Goal: Information Seeking & Learning: Learn about a topic

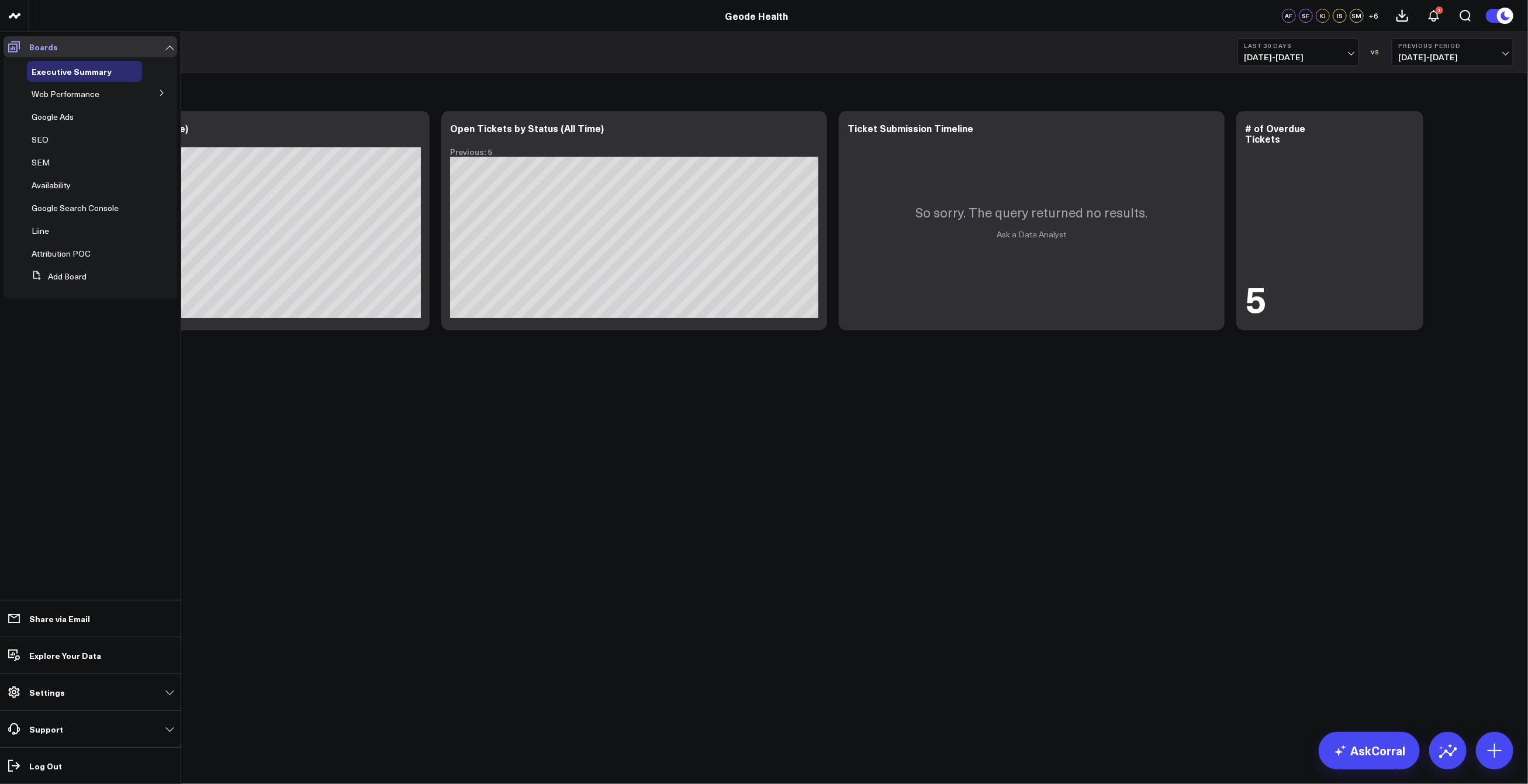
click at [9, 41] on icon at bounding box center [14, 47] width 14 height 14
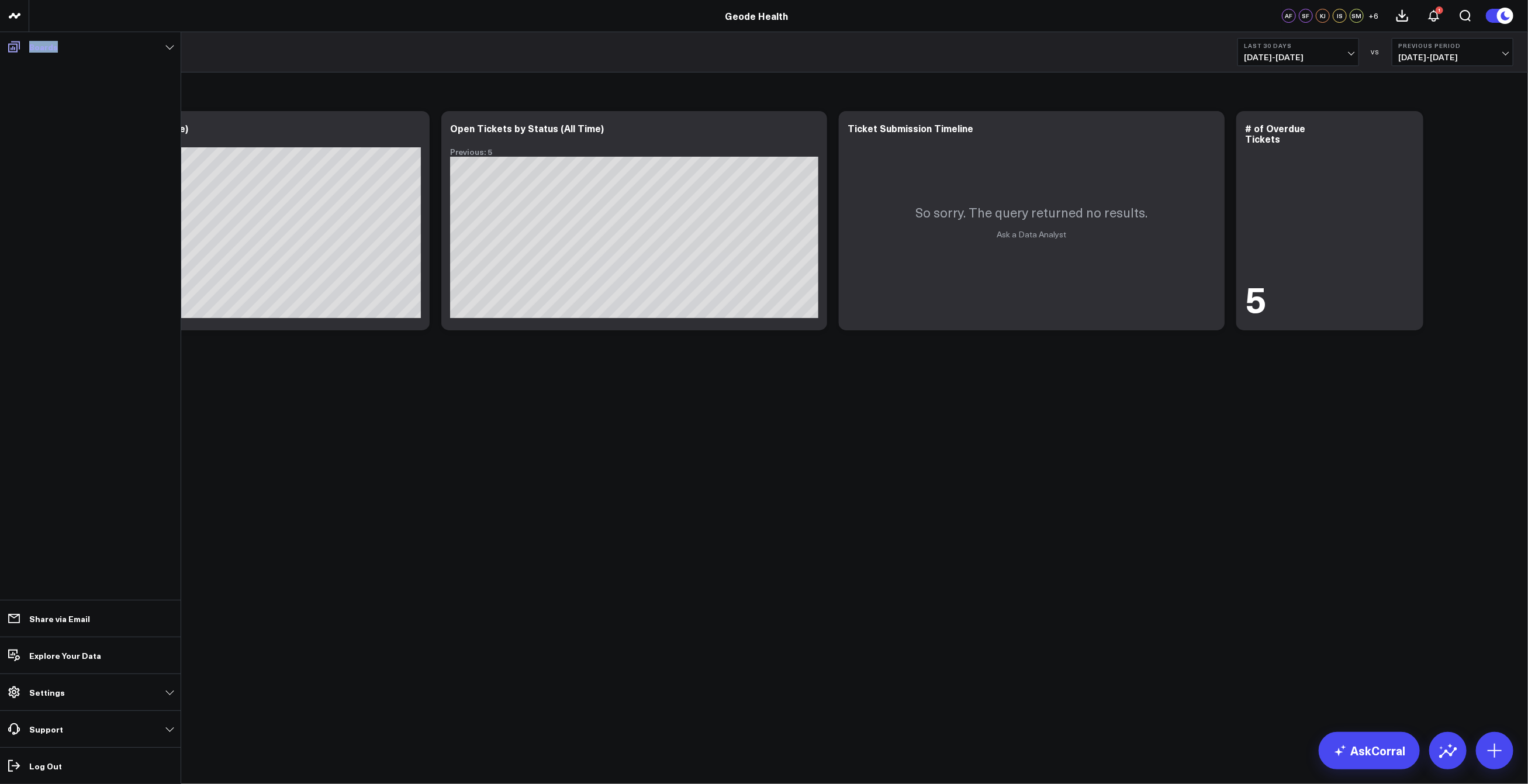
click at [9, 41] on icon at bounding box center [14, 47] width 14 height 14
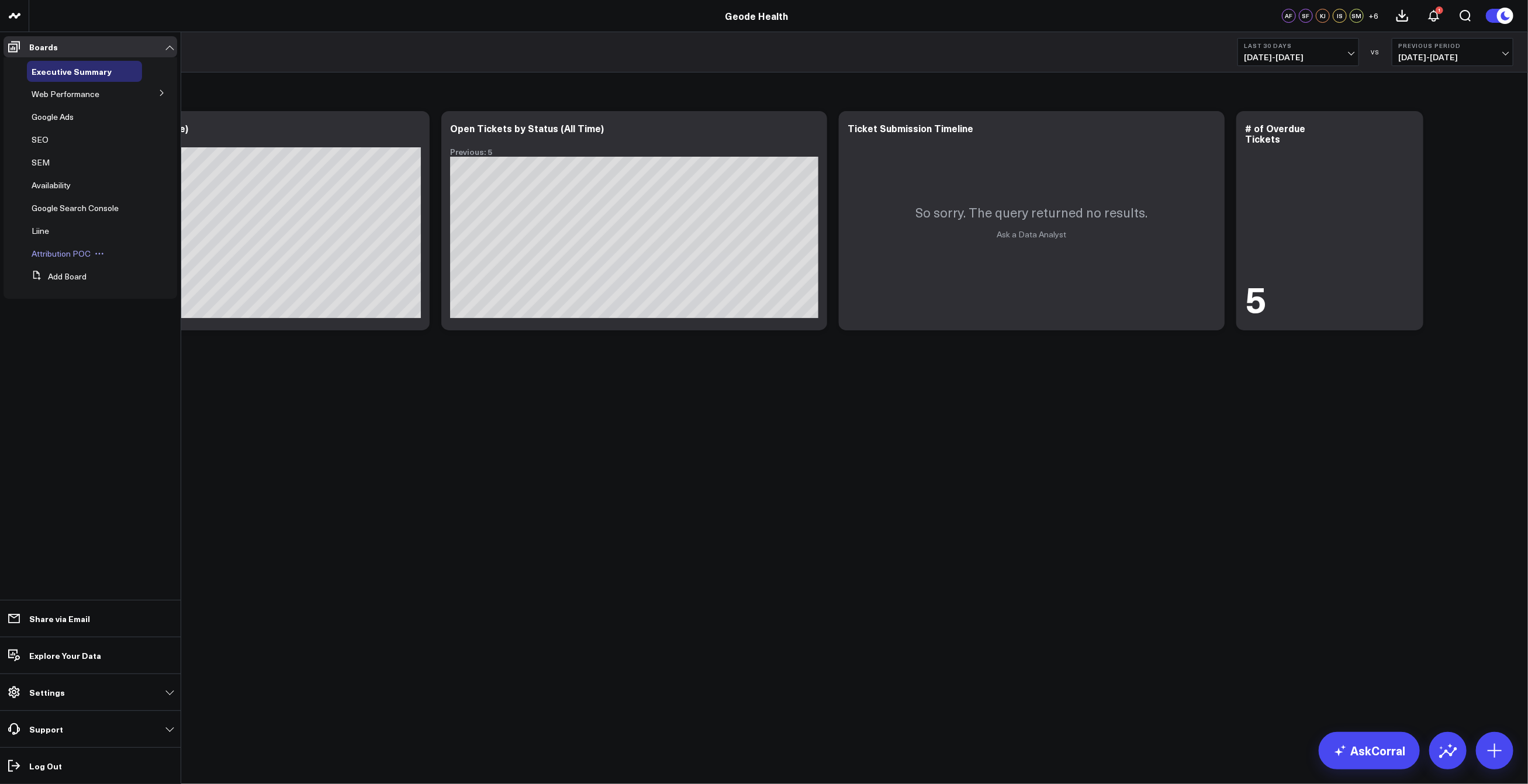
click at [61, 250] on span "Attribution POC" at bounding box center [61, 253] width 59 height 11
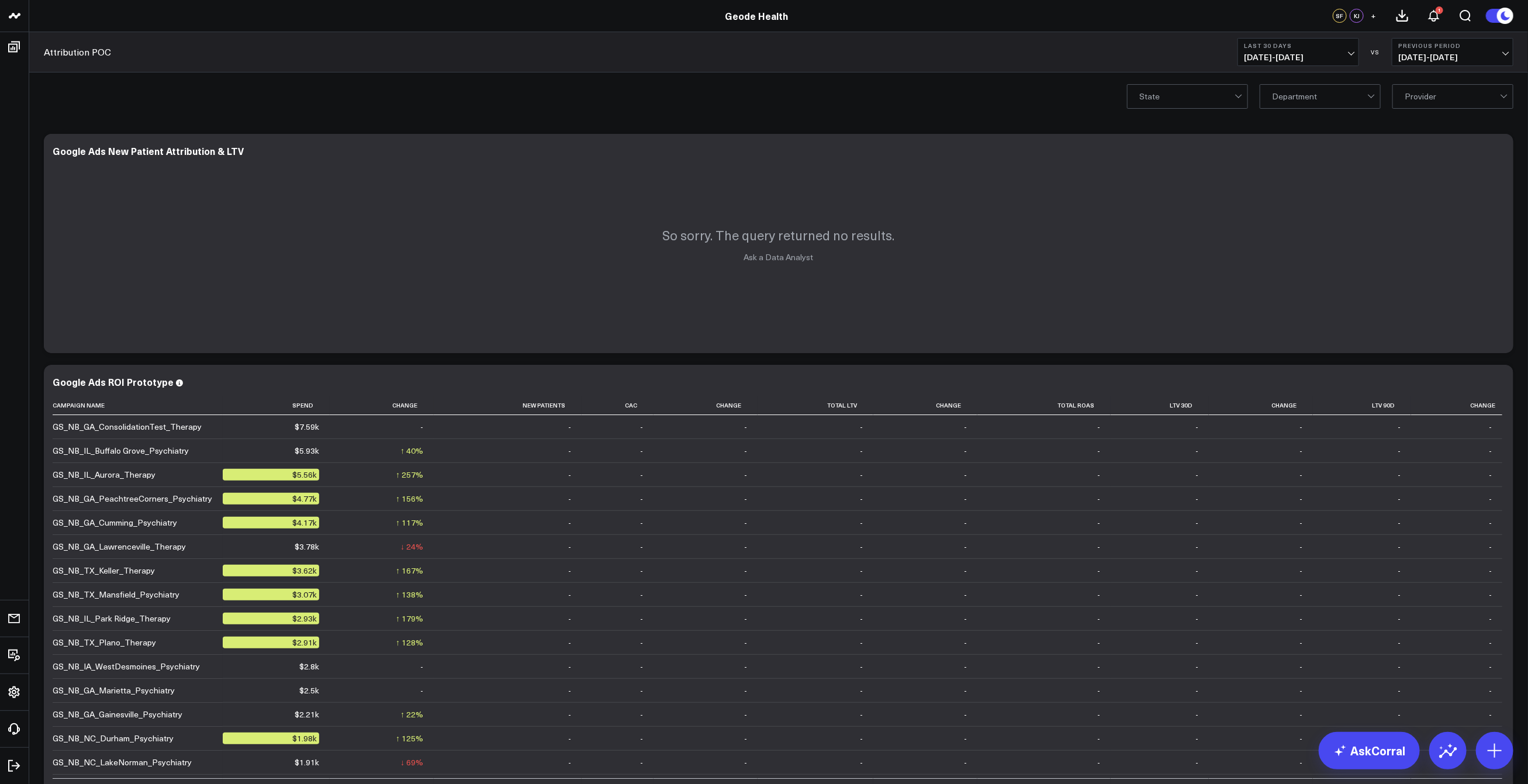
click at [114, 114] on div "State Department Provider" at bounding box center [778, 96] width 1499 height 47
click at [1344, 55] on span "[DATE] - [DATE]" at bounding box center [1298, 57] width 108 height 10
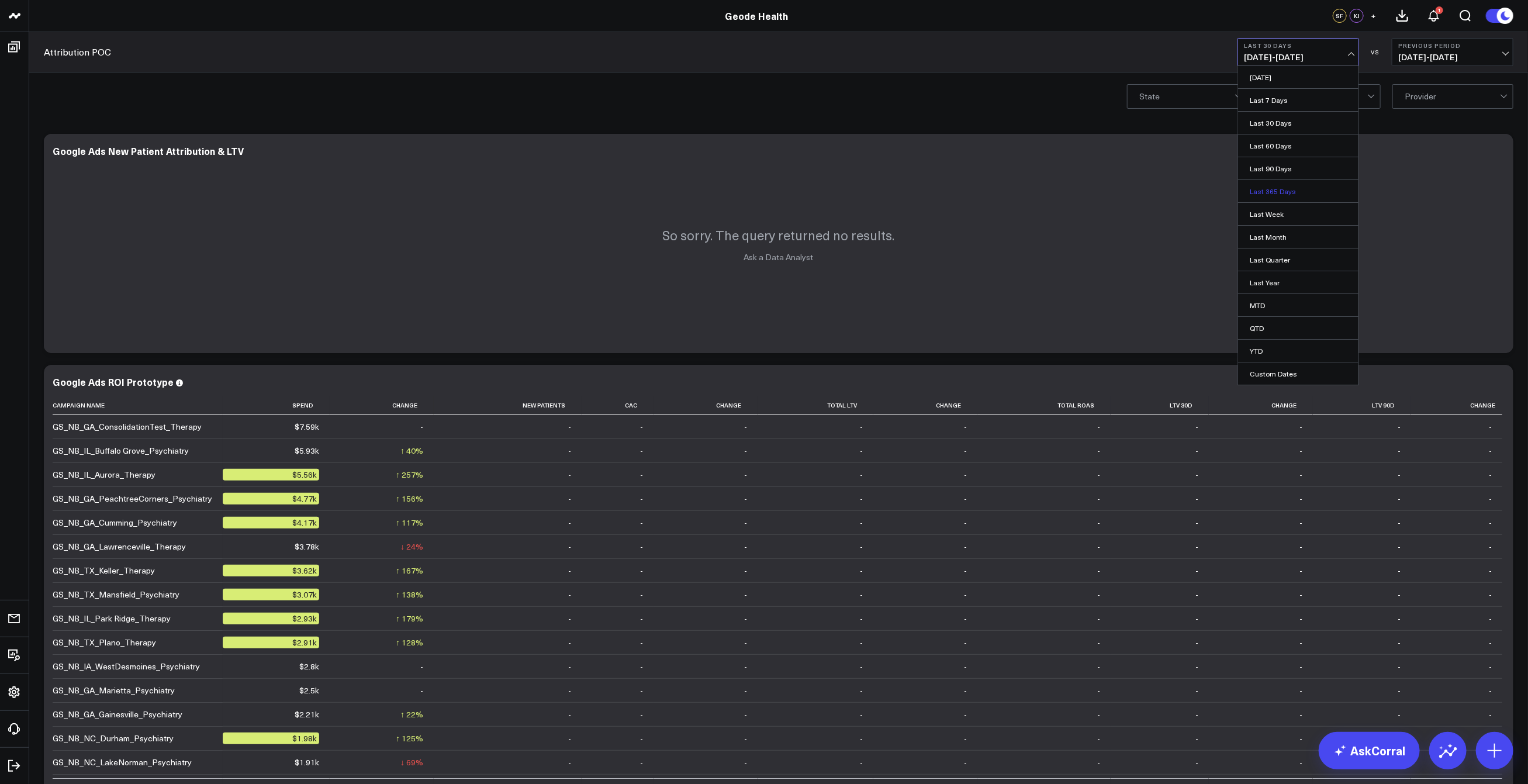
click at [1280, 188] on link "Last 365 Days" at bounding box center [1298, 191] width 121 height 22
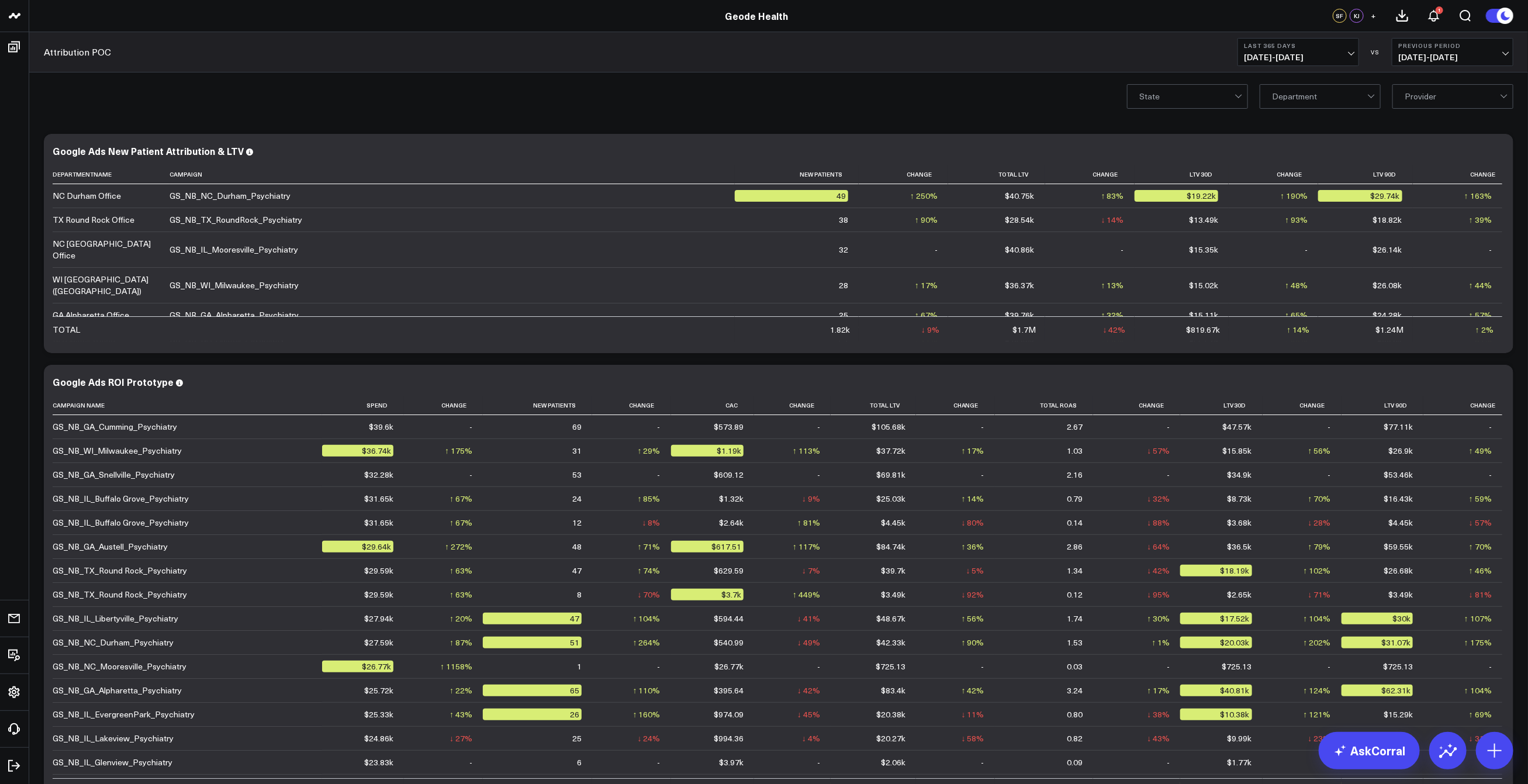
click at [1335, 80] on div "State Department Provider" at bounding box center [778, 96] width 1499 height 47
click at [1323, 109] on div "State Department Provider" at bounding box center [778, 96] width 1499 height 47
click at [1072, 102] on div "GA, 1 of 6. 6 results available. Use Up and Down to choose options, press Enter…" at bounding box center [778, 96] width 1499 height 47
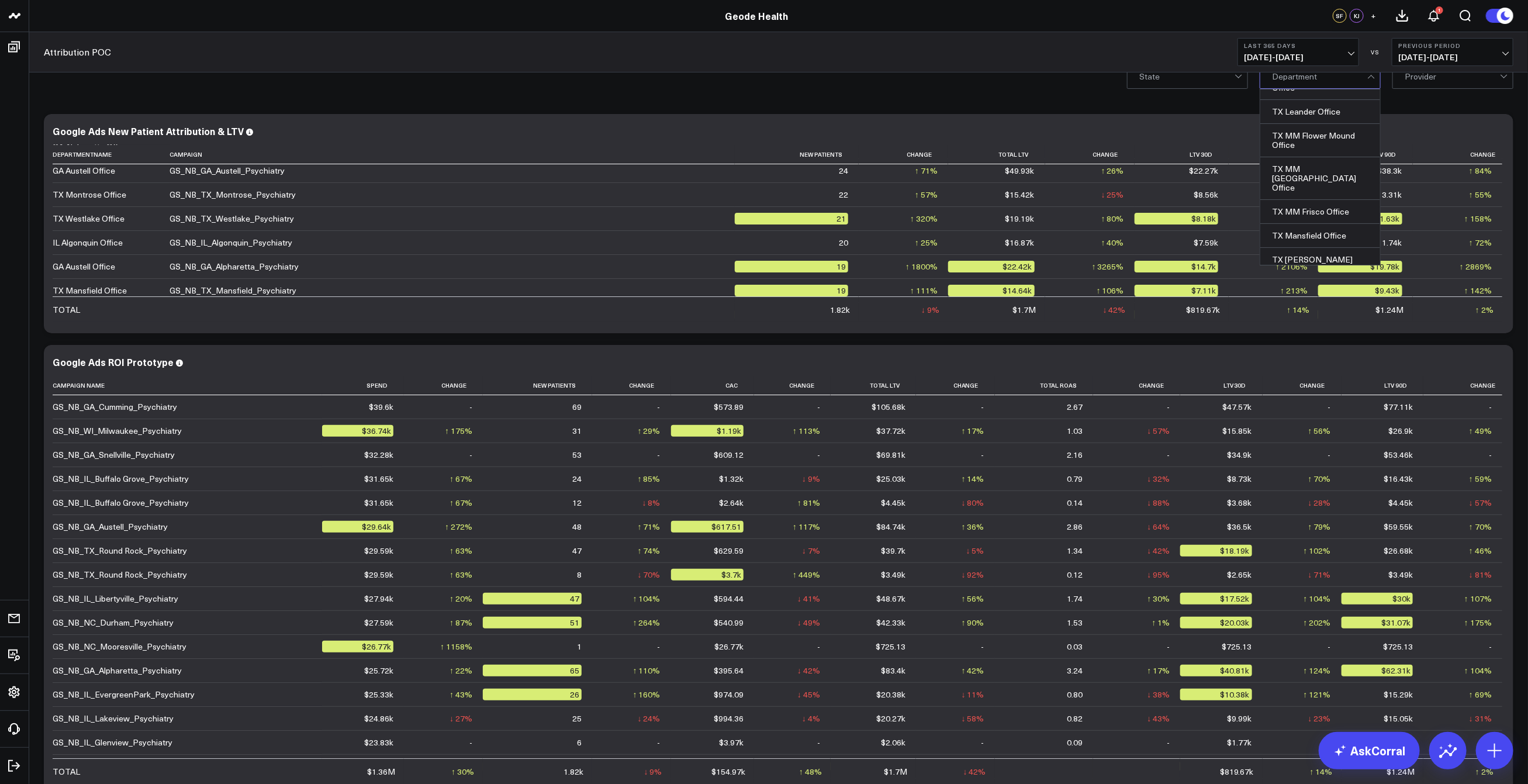
scroll to position [1491, 0]
click at [1303, 303] on div "TX Plano Office" at bounding box center [1321, 315] width 120 height 24
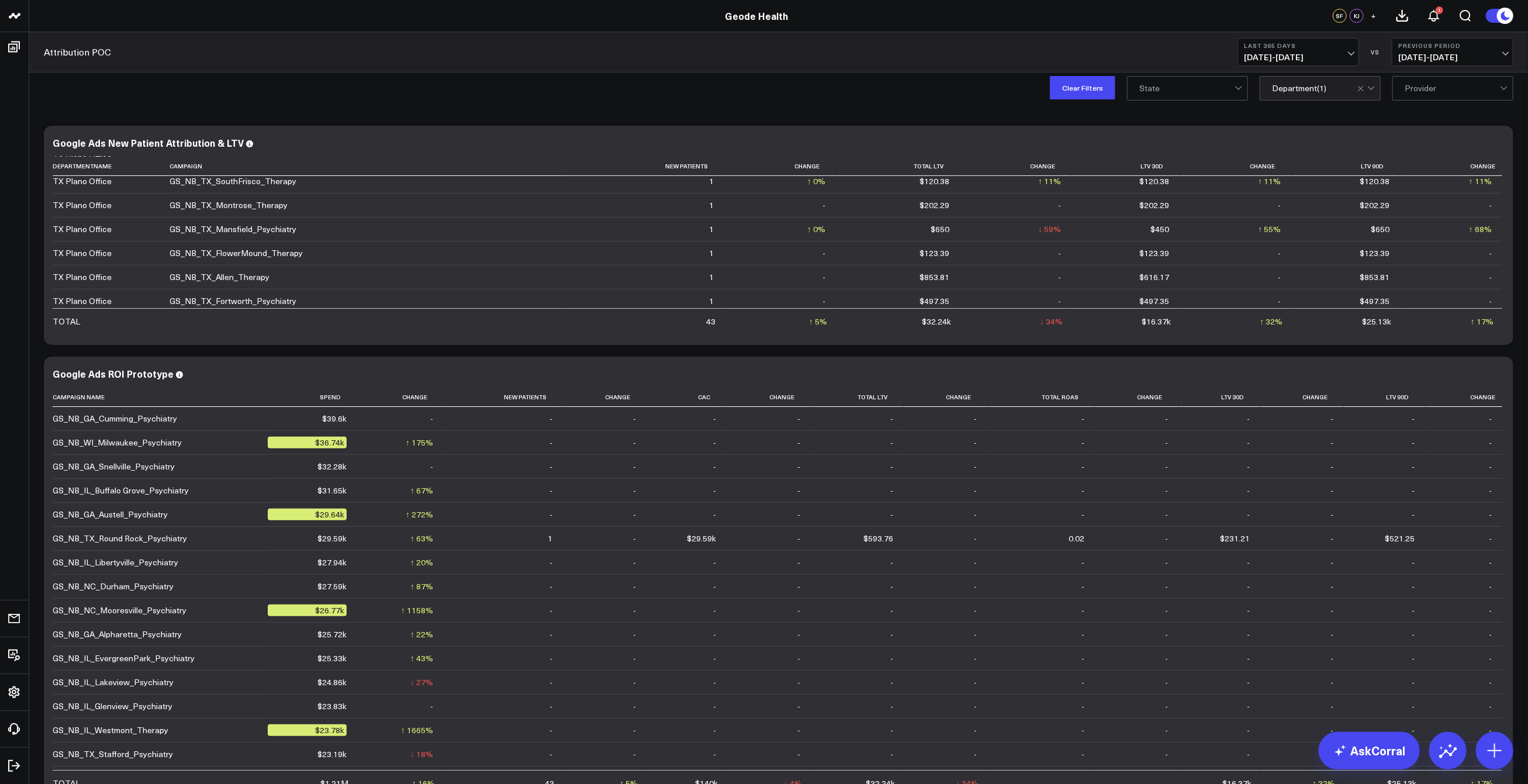
click at [1228, 115] on div "Modify via AI Copy link to widget Ask support Remove Create linked copy Executi…" at bounding box center [778, 497] width 1499 height 772
click at [1103, 91] on button "Clear Filters" at bounding box center [1083, 87] width 66 height 24
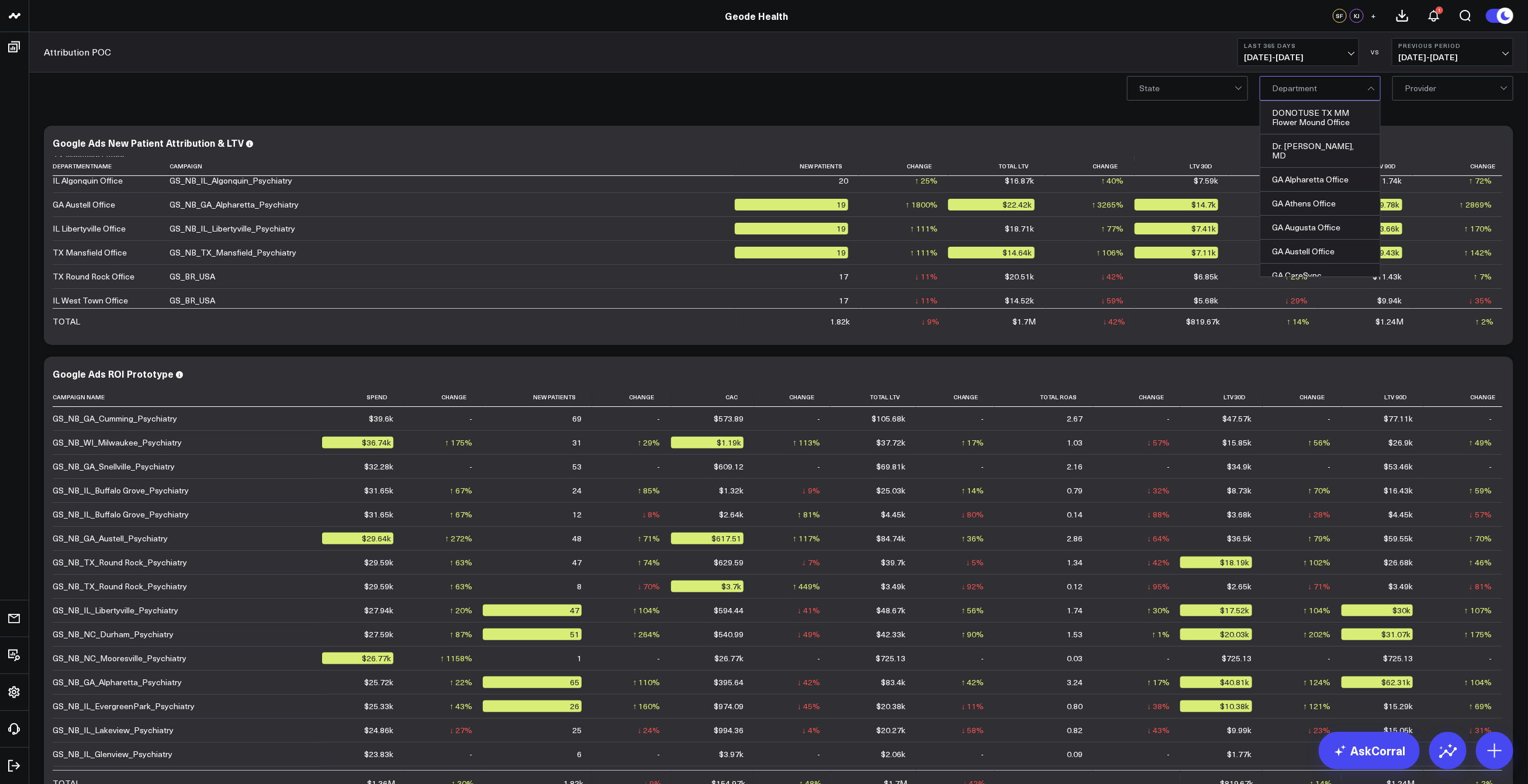
click at [1205, 120] on div "Modify via AI Copy link to widget Ask support Remove Create linked copy Executi…" at bounding box center [779, 466] width 1481 height 693
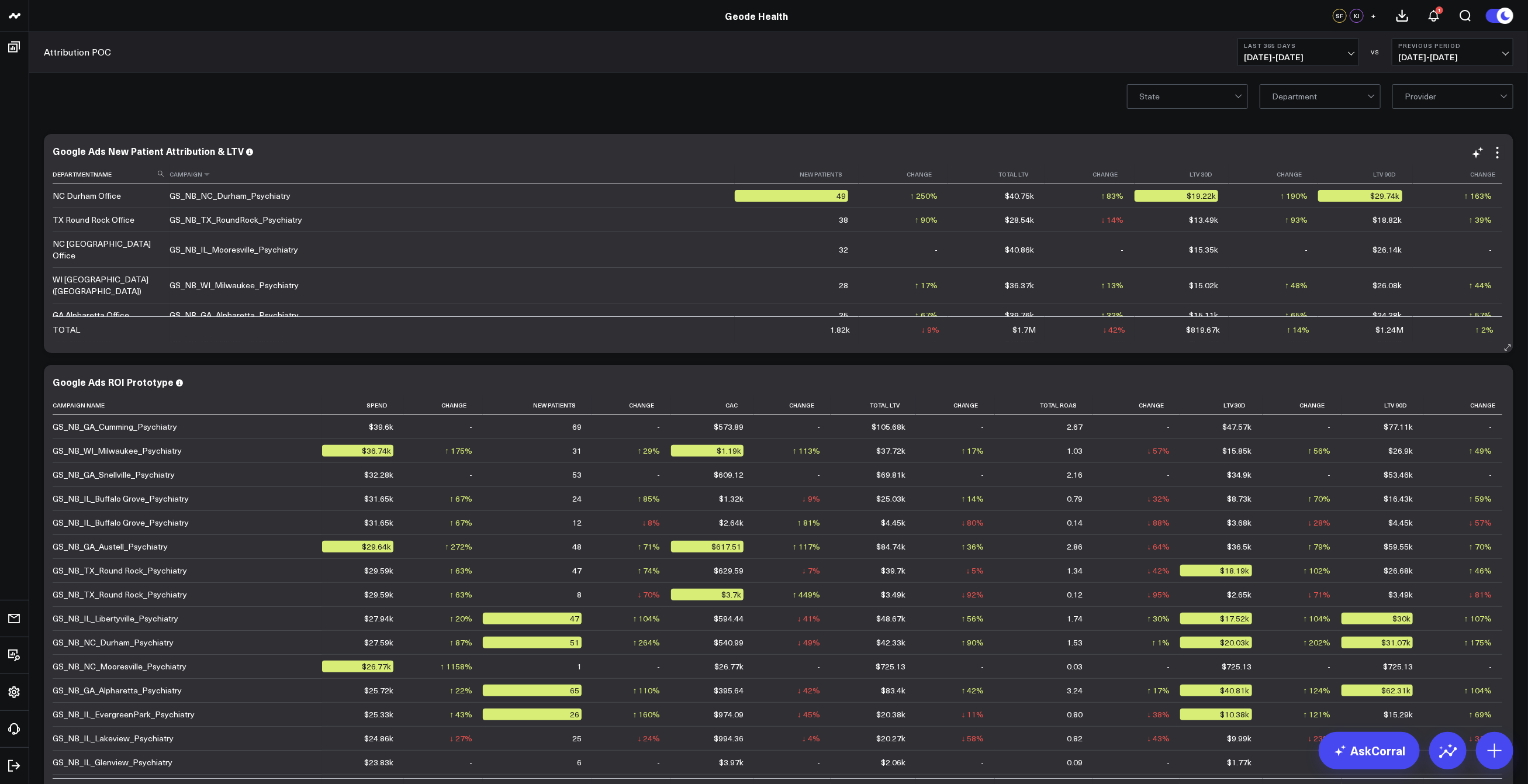
click at [186, 175] on th "Campaign" at bounding box center [452, 174] width 565 height 19
click at [202, 172] on icon at bounding box center [207, 174] width 10 height 7
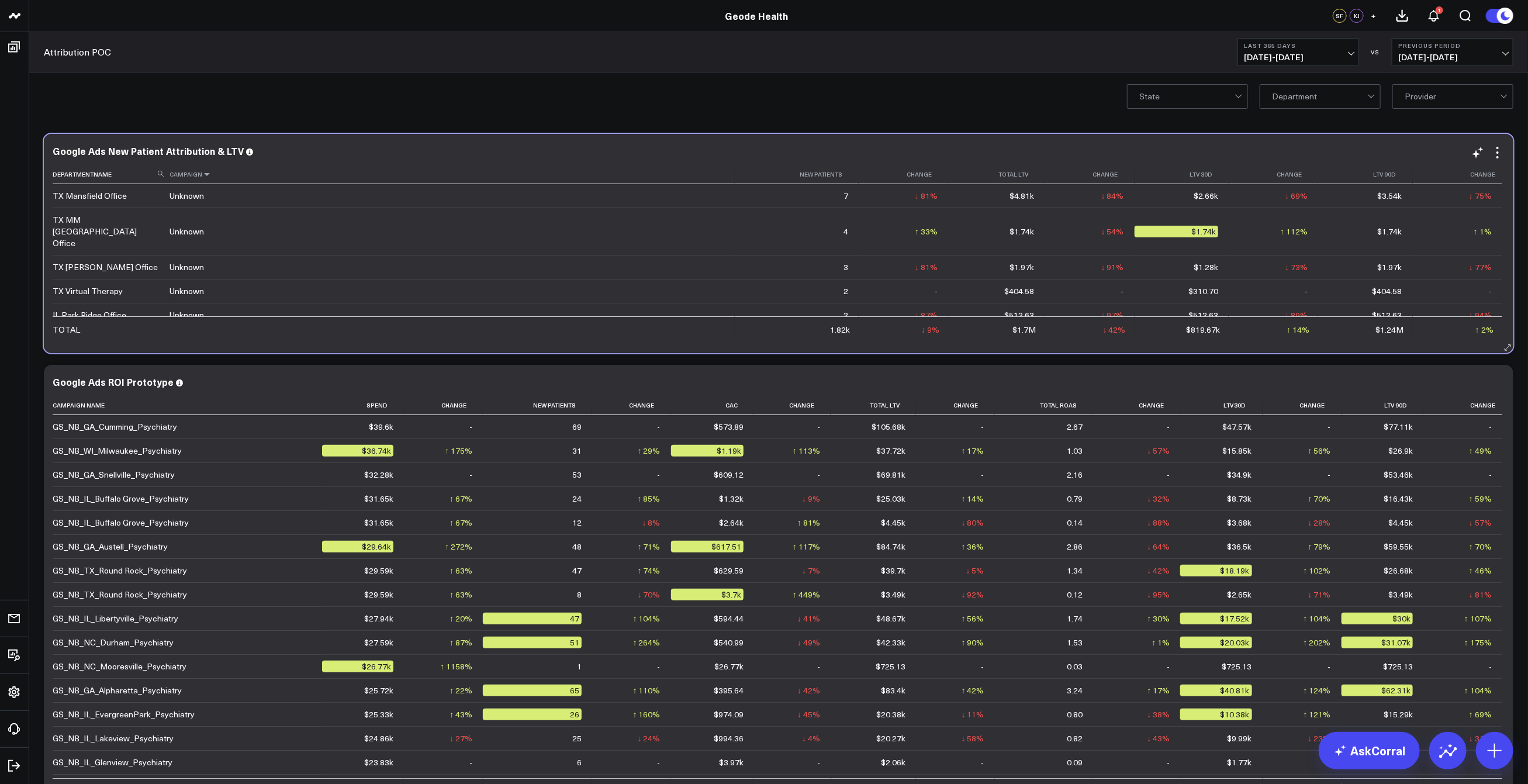
click at [206, 173] on icon at bounding box center [207, 174] width 10 height 7
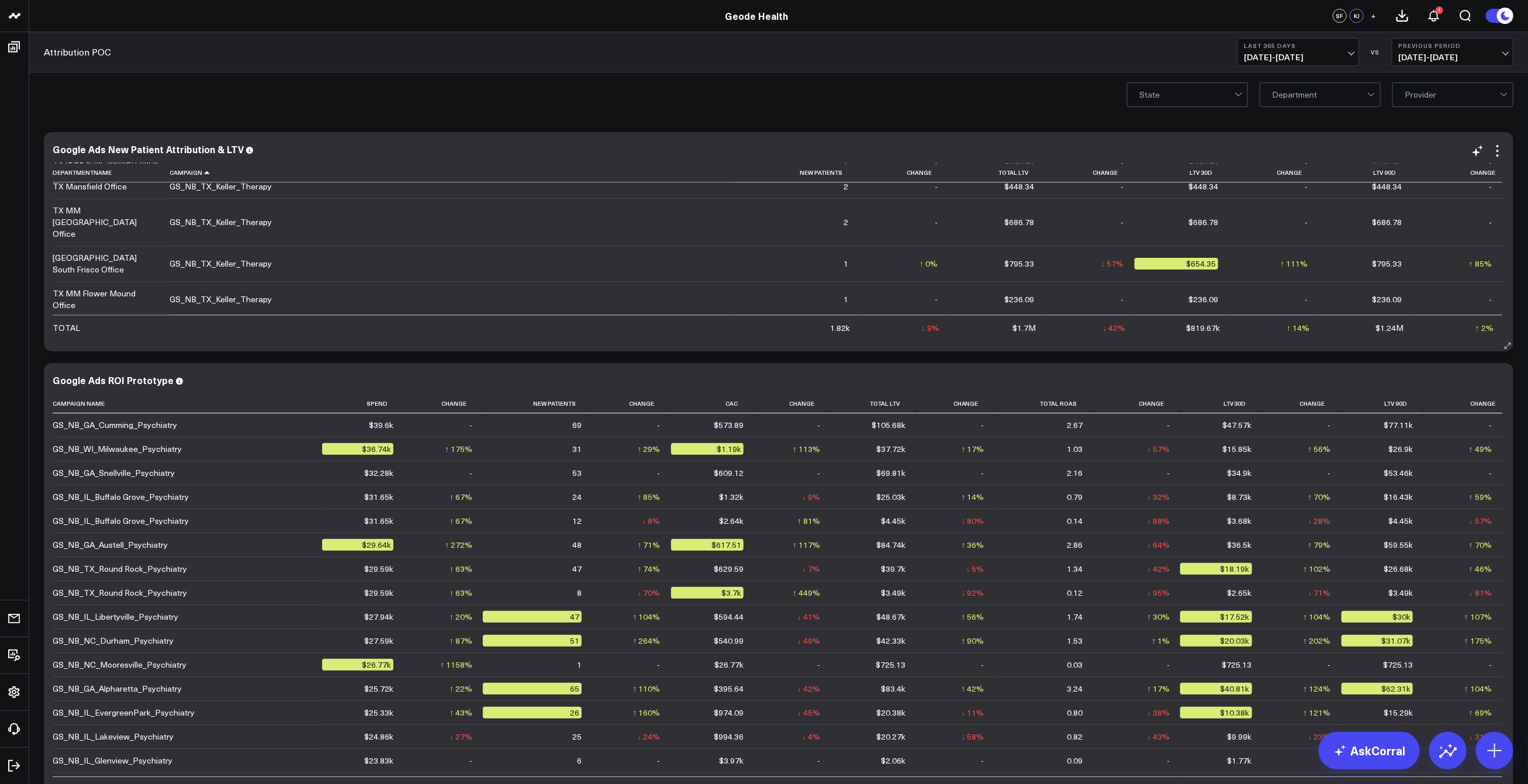
scroll to position [12321, 0]
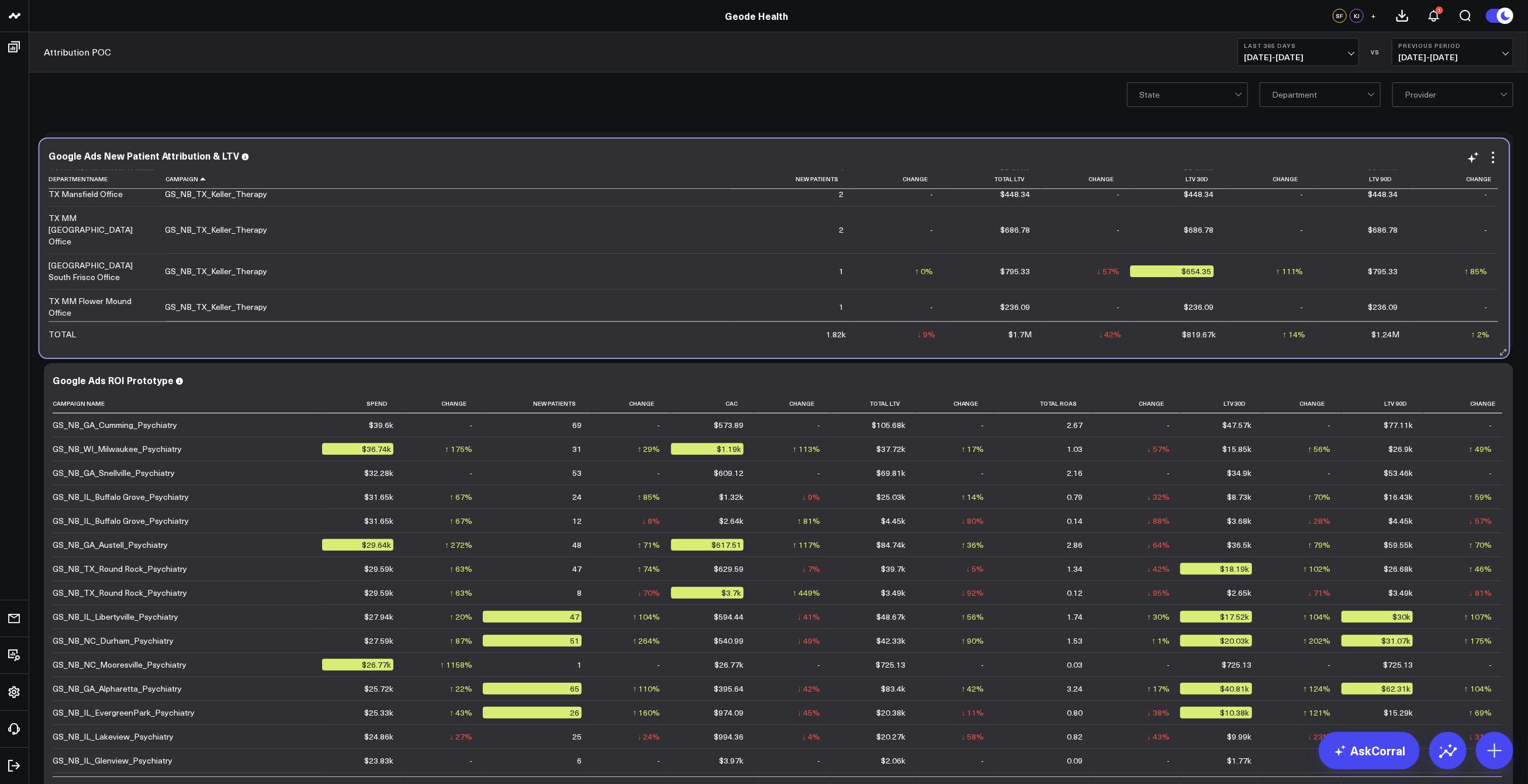
drag, startPoint x: 228, startPoint y: 348, endPoint x: 228, endPoint y: 359, distance: 11.0
click at [228, 358] on div "Google Ads New Patient Attribution & LTV Departmentname Campaign New Patients C…" at bounding box center [775, 248] width 1470 height 219
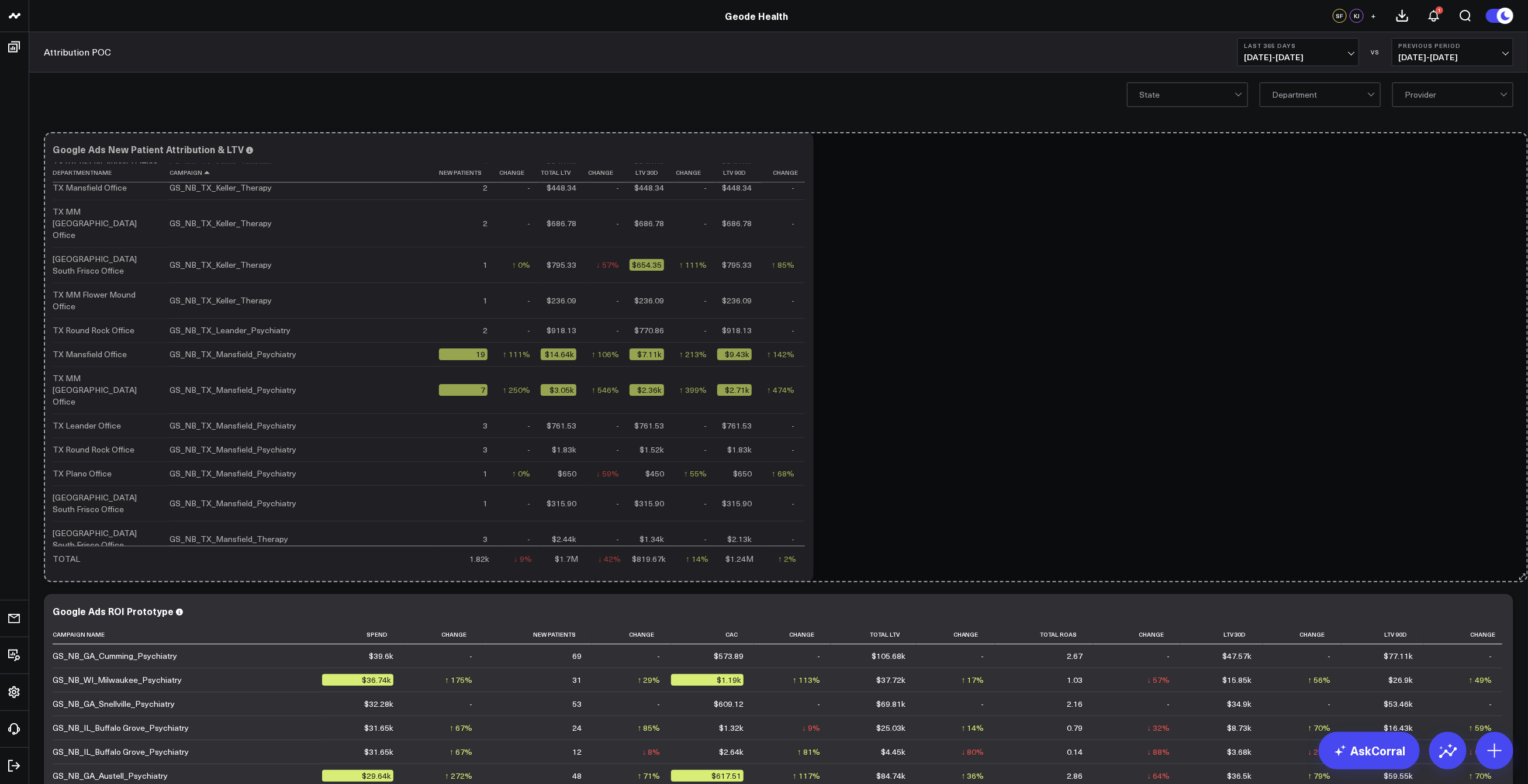
drag, startPoint x: 1509, startPoint y: 348, endPoint x: 1524, endPoint y: 582, distance: 234.5
click at [1524, 582] on div "Modify via AI Copy link to widget Ask support Remove Create linked copy Executi…" at bounding box center [778, 618] width 1499 height 1002
drag, startPoint x: 807, startPoint y: 574, endPoint x: 1506, endPoint y: 623, distance: 700.7
click at [1506, 623] on div "Modify via AI Copy link to widget Ask support Remove Create linked copy Executi…" at bounding box center [779, 588] width 1481 height 924
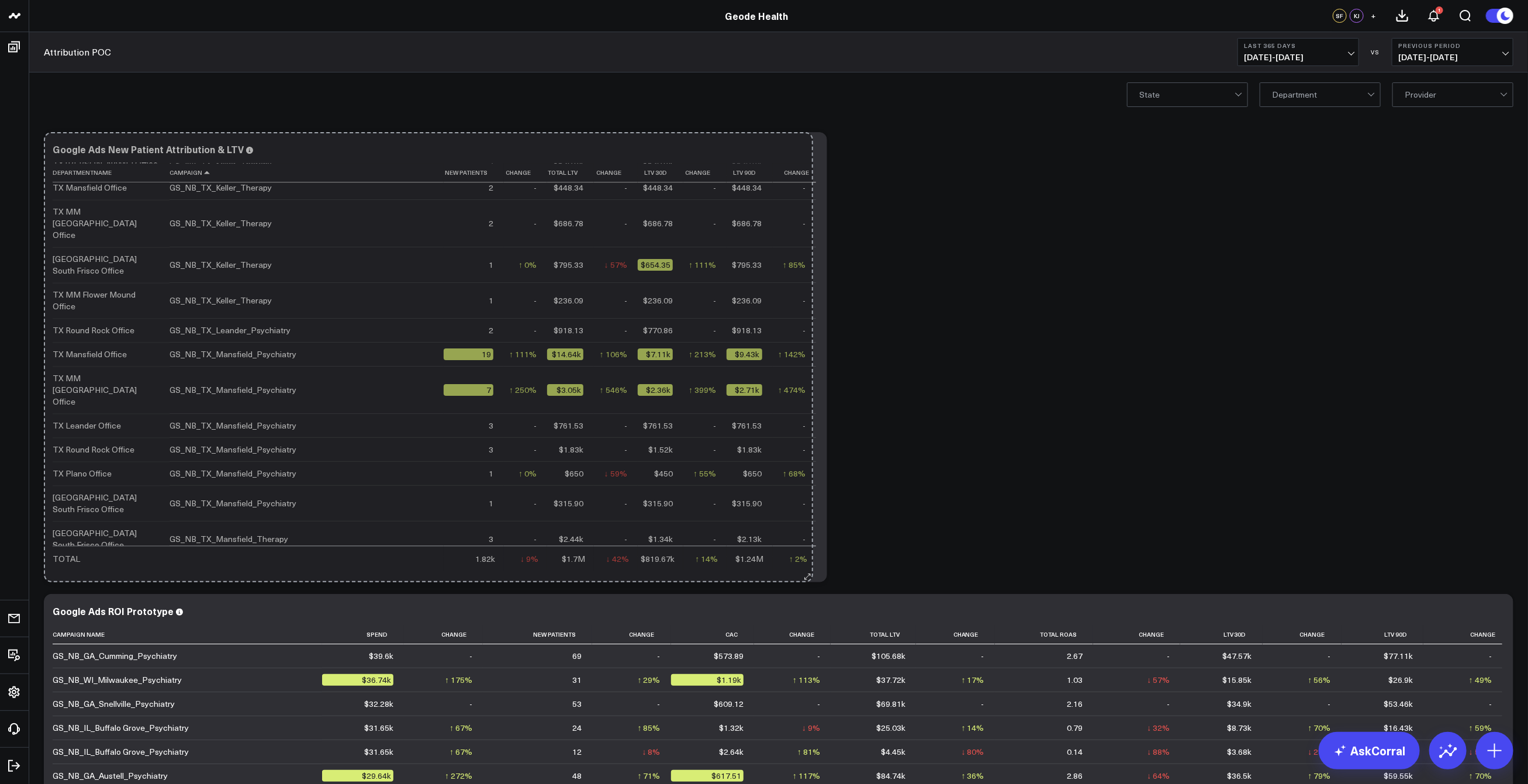
drag, startPoint x: 807, startPoint y: 576, endPoint x: 1347, endPoint y: 521, distance: 542.8
click at [1347, 521] on div "Modify via AI Copy link to widget Ask support Remove Create linked copy Executi…" at bounding box center [779, 588] width 1481 height 924
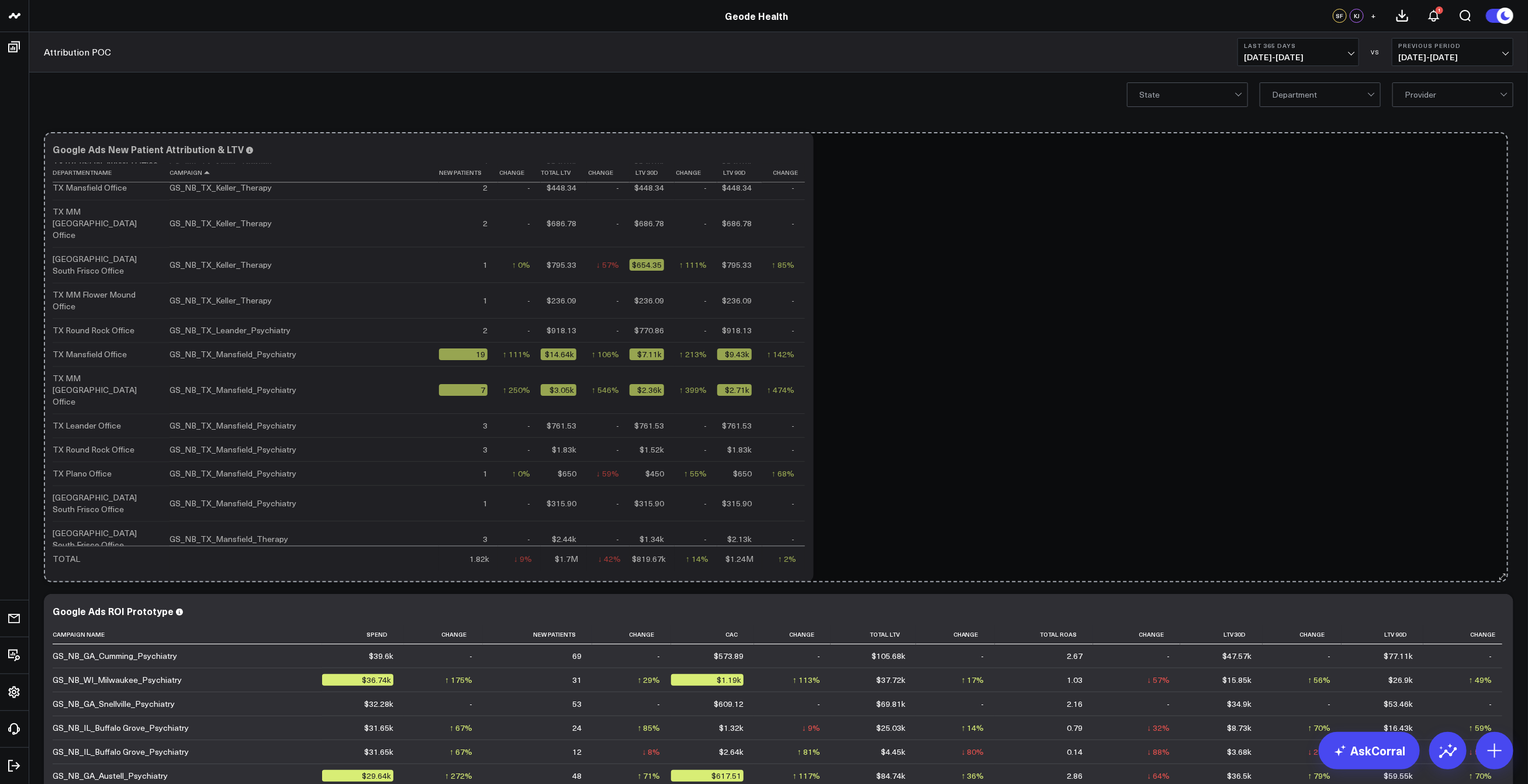
drag, startPoint x: 820, startPoint y: 575, endPoint x: 1502, endPoint y: 584, distance: 682.1
click at [1502, 584] on div "Modify via AI Copy link to widget Ask support Remove Create linked copy Executi…" at bounding box center [779, 588] width 1481 height 924
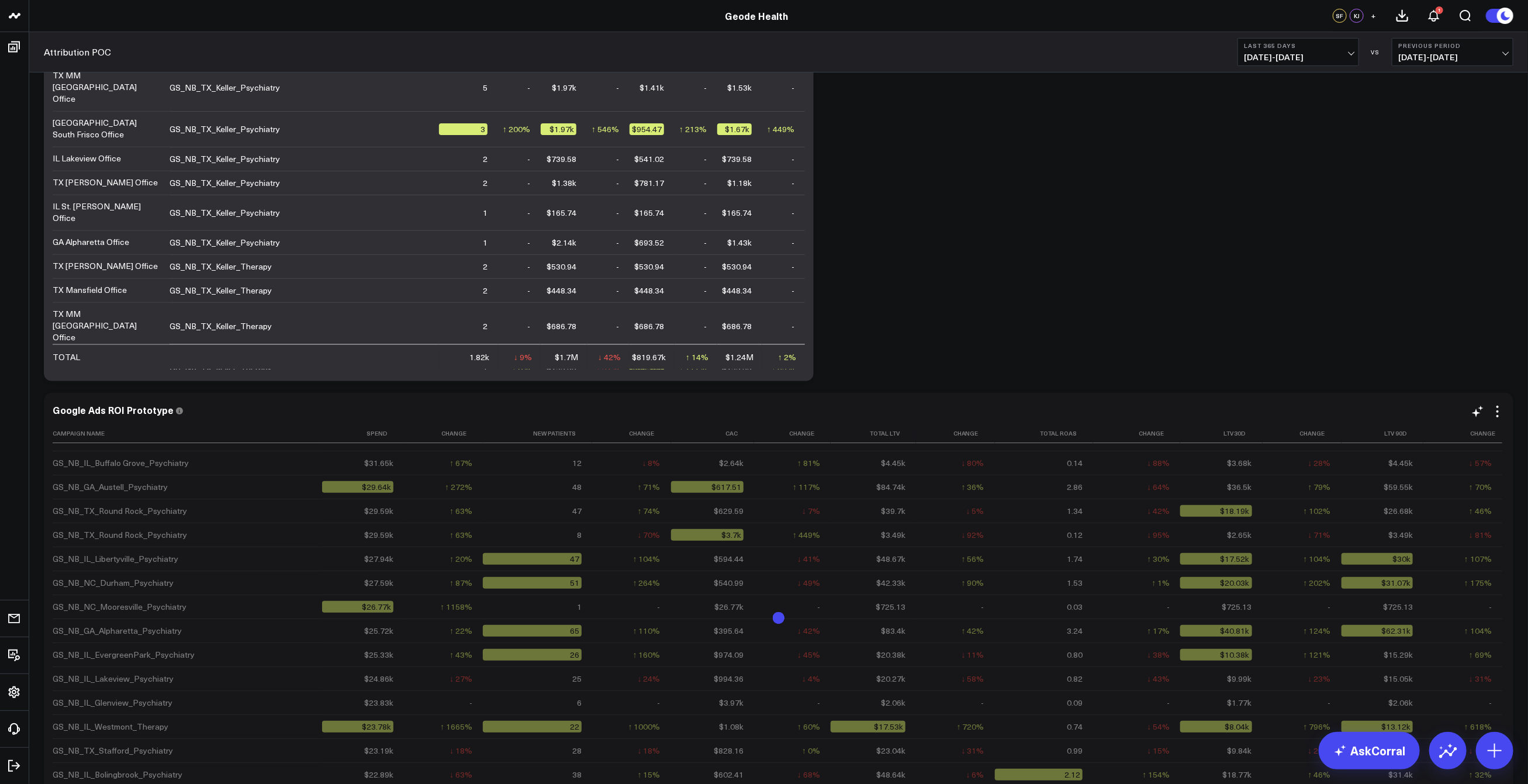
scroll to position [98, 0]
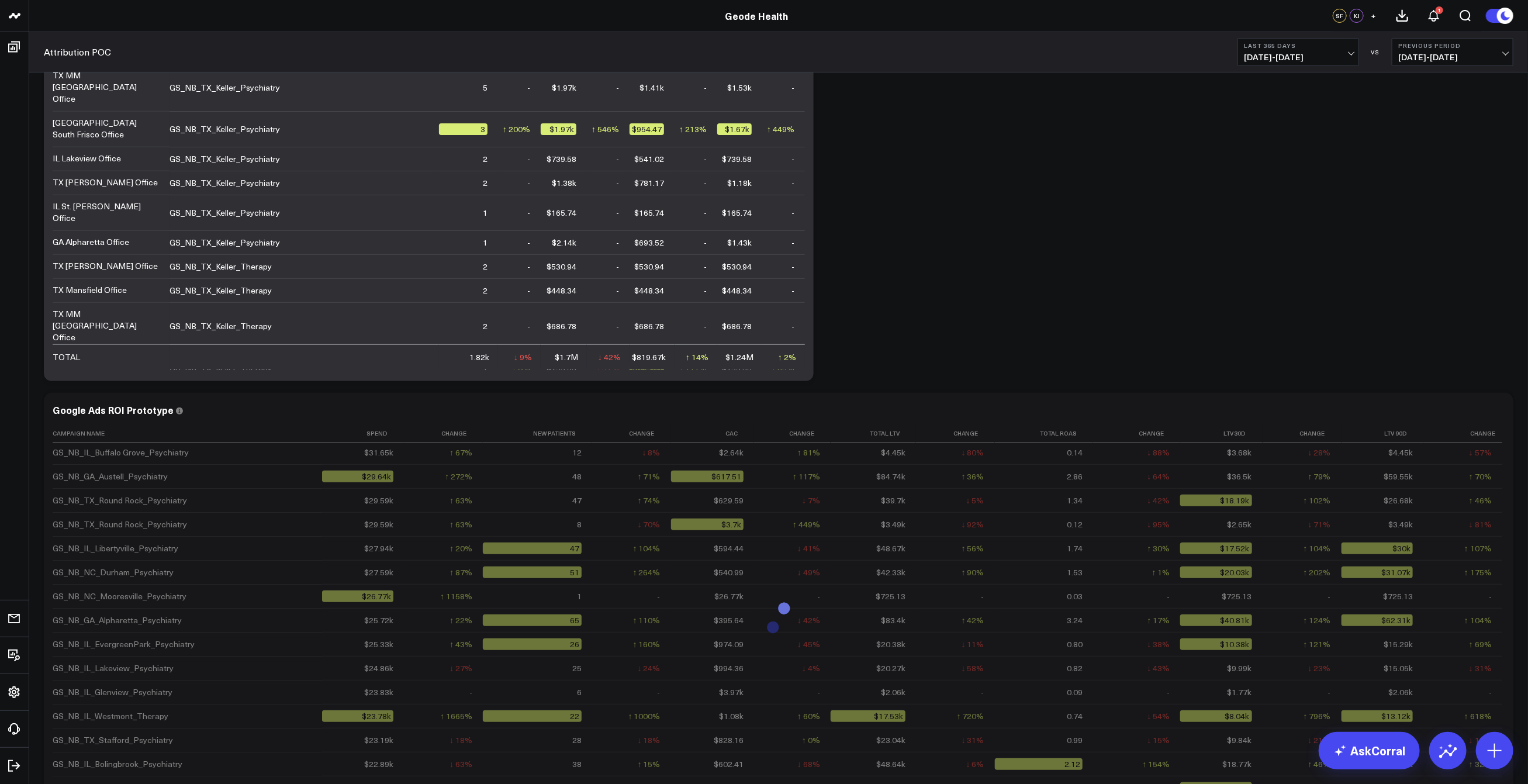
click at [894, 262] on div "Modify via AI Copy link to widget Ask support Remove Create linked copy Executi…" at bounding box center [779, 387] width 1481 height 924
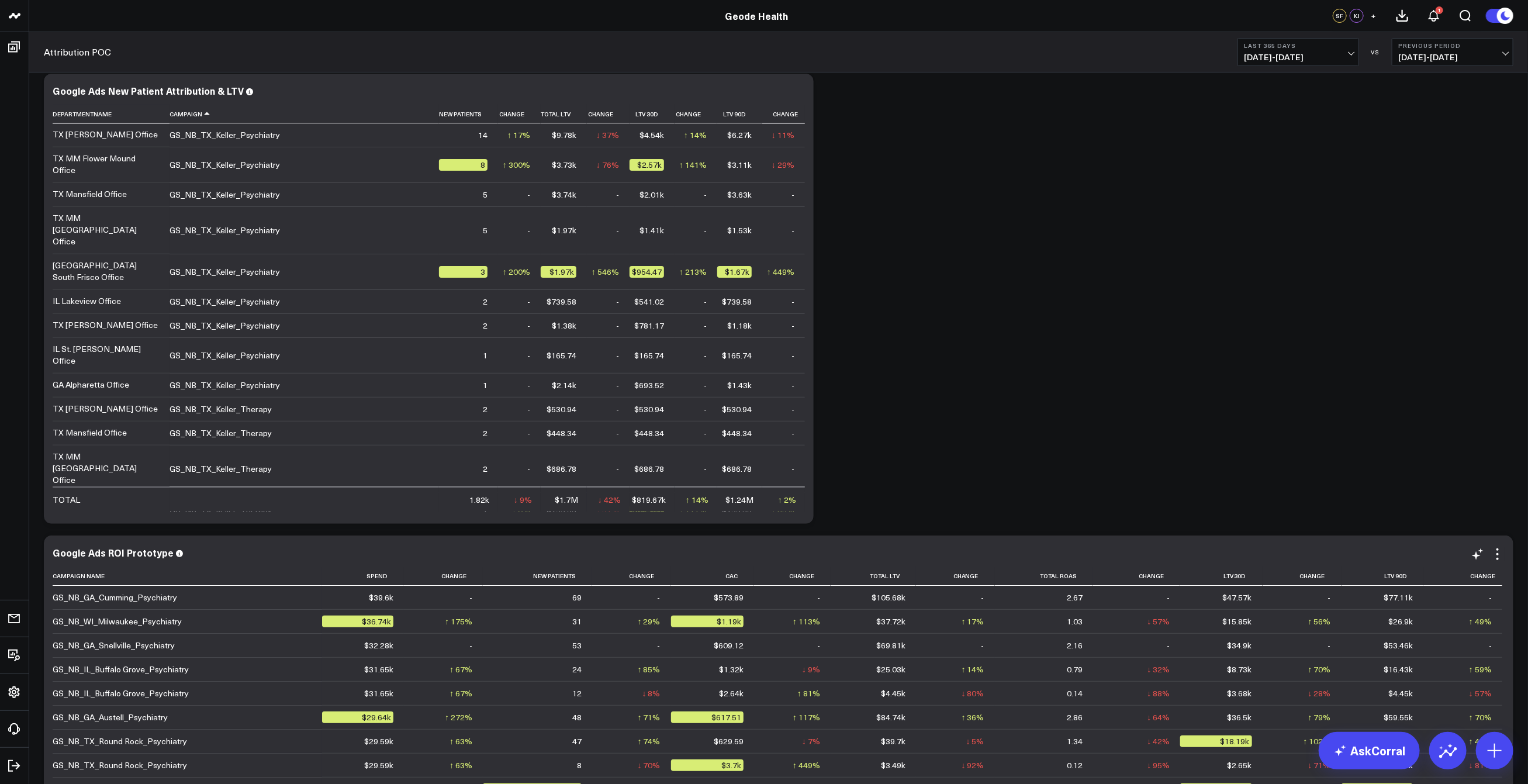
scroll to position [0, 0]
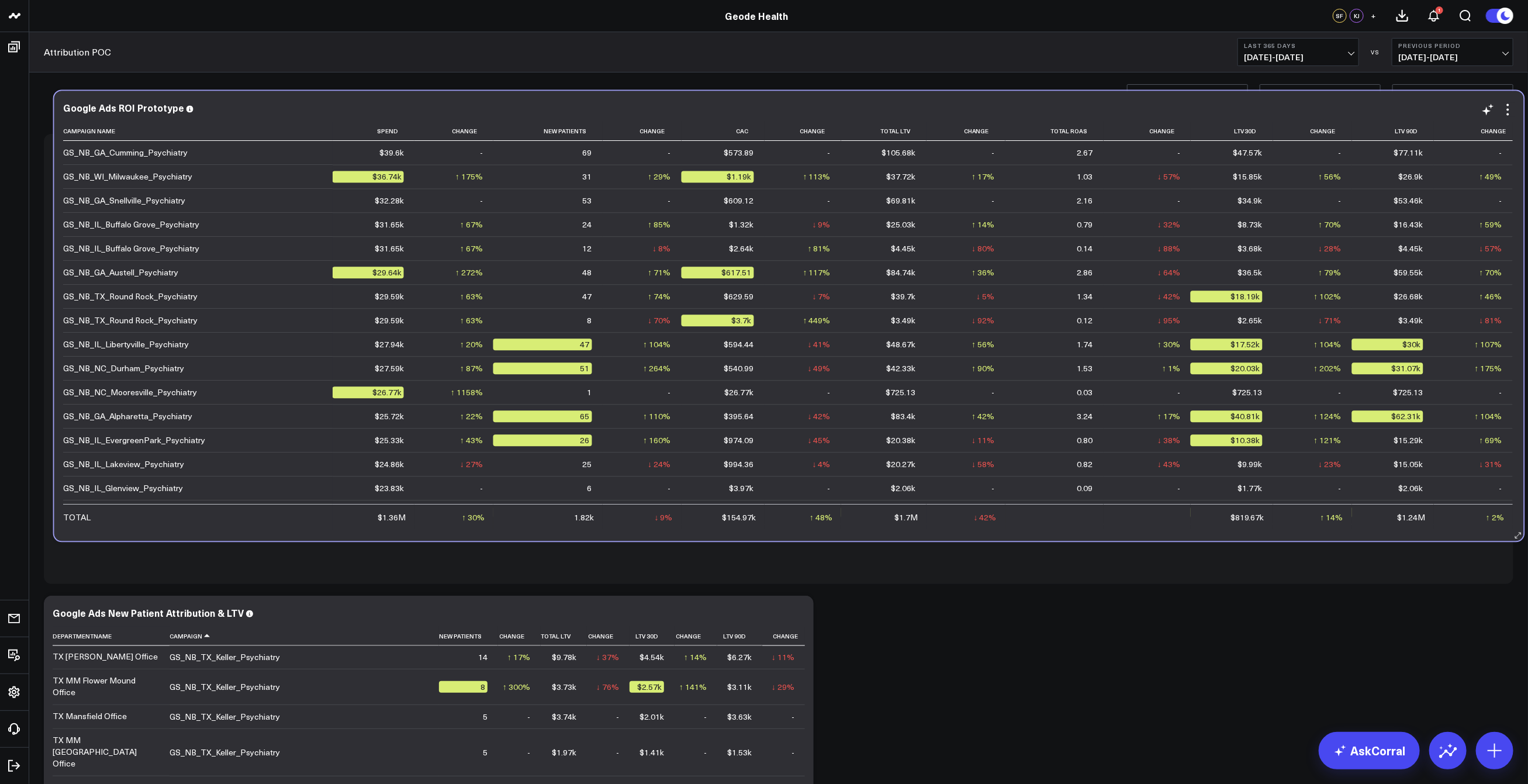
drag, startPoint x: 309, startPoint y: 607, endPoint x: 320, endPoint y: 103, distance: 504.1
click at [320, 103] on div "Google Ads ROI Prototype" at bounding box center [789, 107] width 1452 height 10
